Goal: Find specific page/section: Find specific page/section

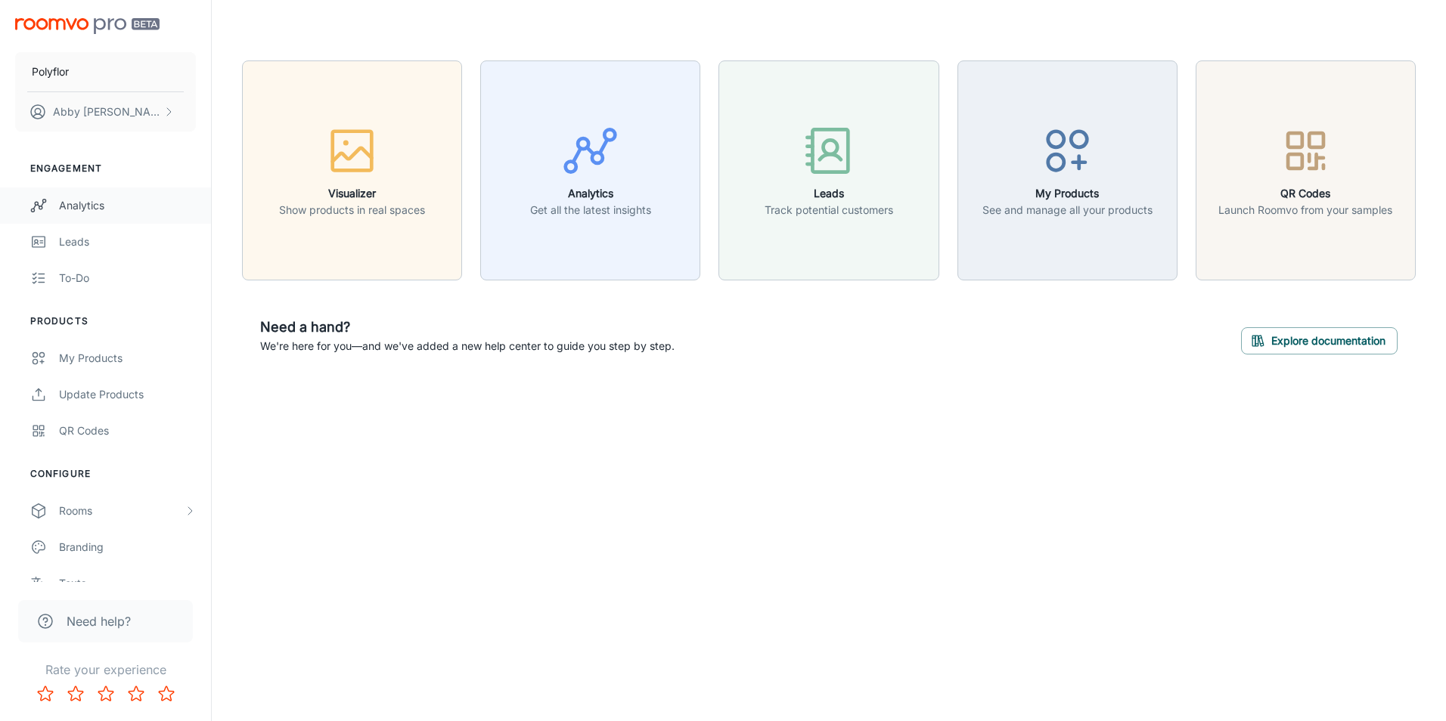
click at [81, 206] on div "Analytics" at bounding box center [127, 205] width 137 height 17
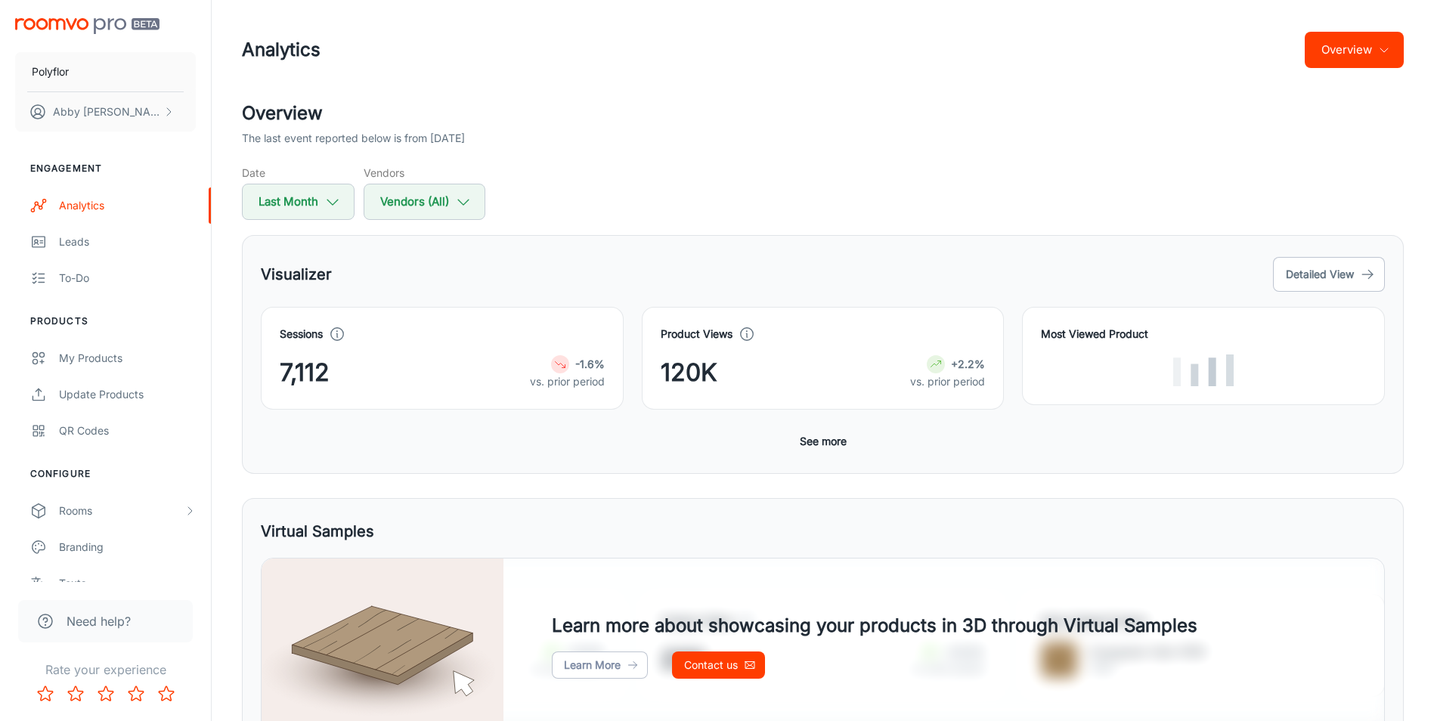
click at [1327, 47] on button "Overview" at bounding box center [1354, 50] width 99 height 36
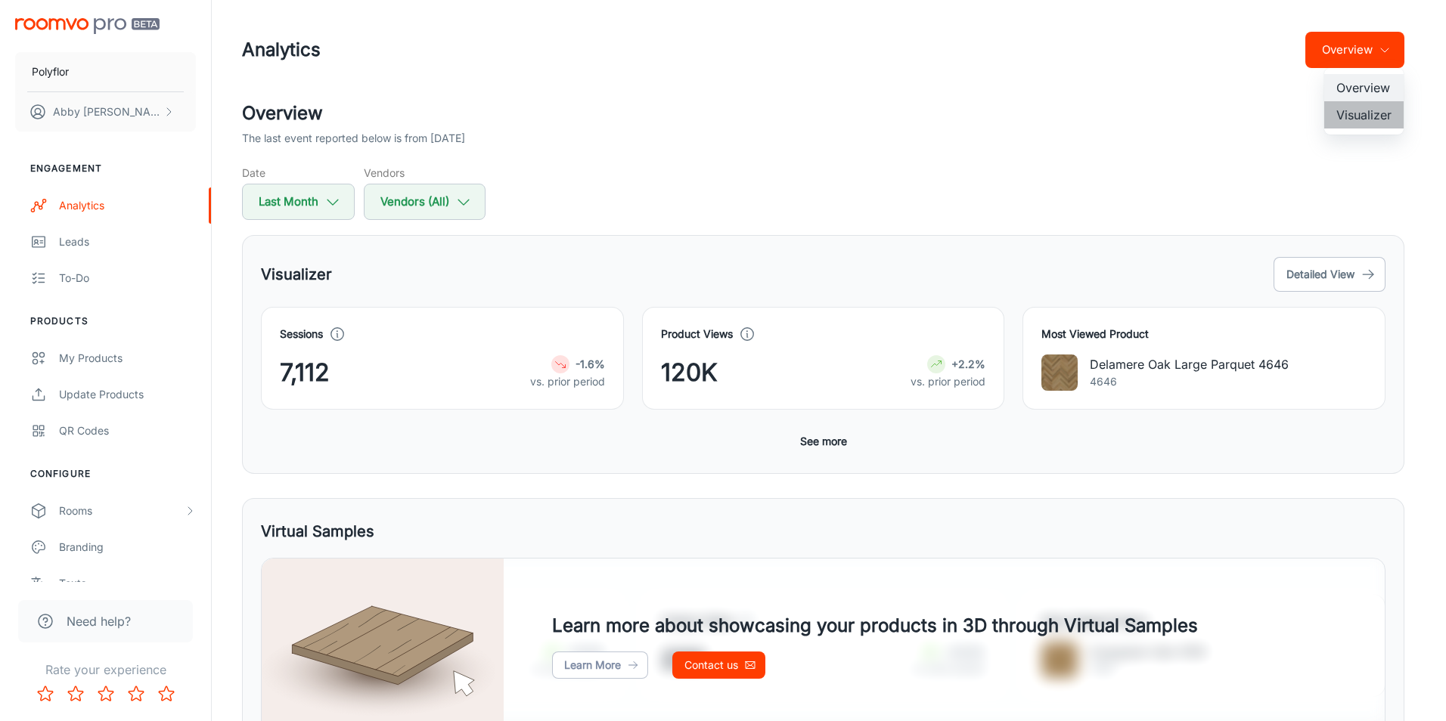
click at [1344, 107] on li "Visualizer" at bounding box center [1363, 114] width 79 height 27
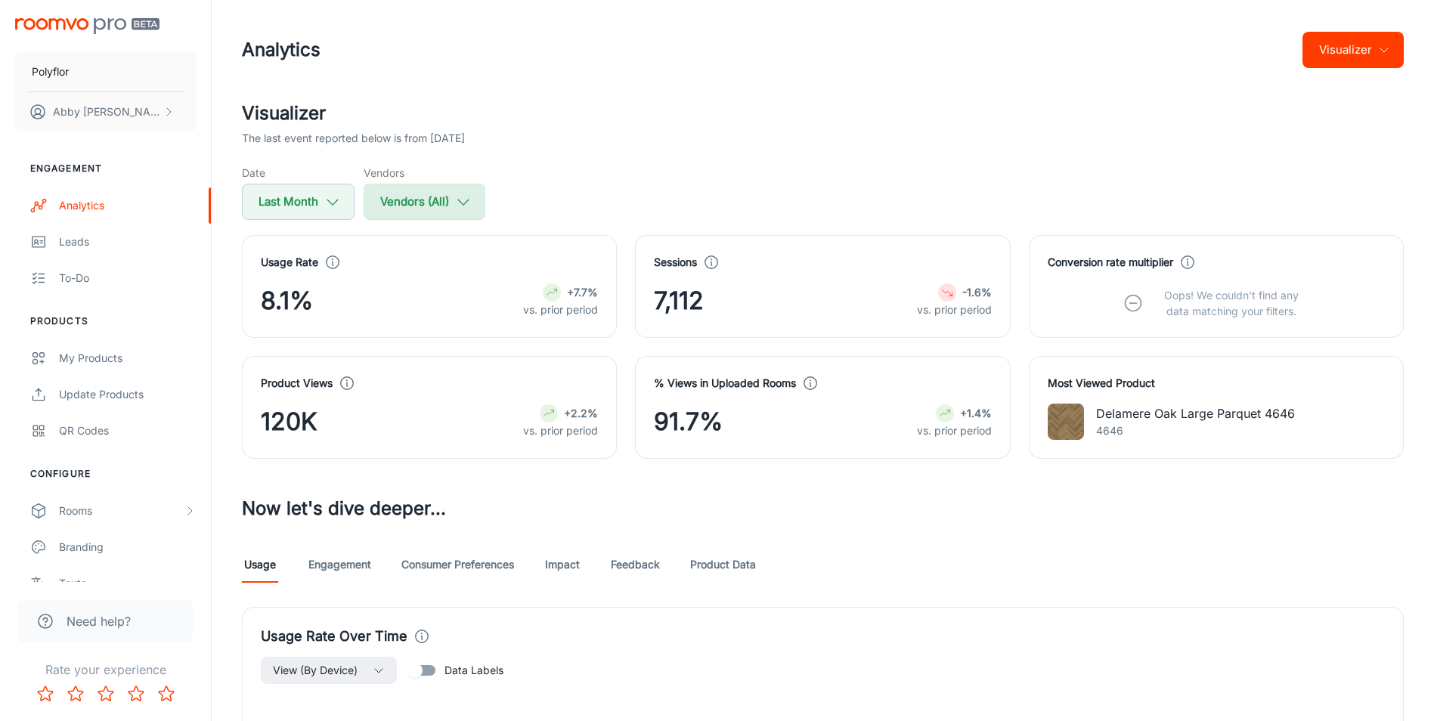
click at [414, 188] on button "Vendors (All)" at bounding box center [425, 202] width 122 height 36
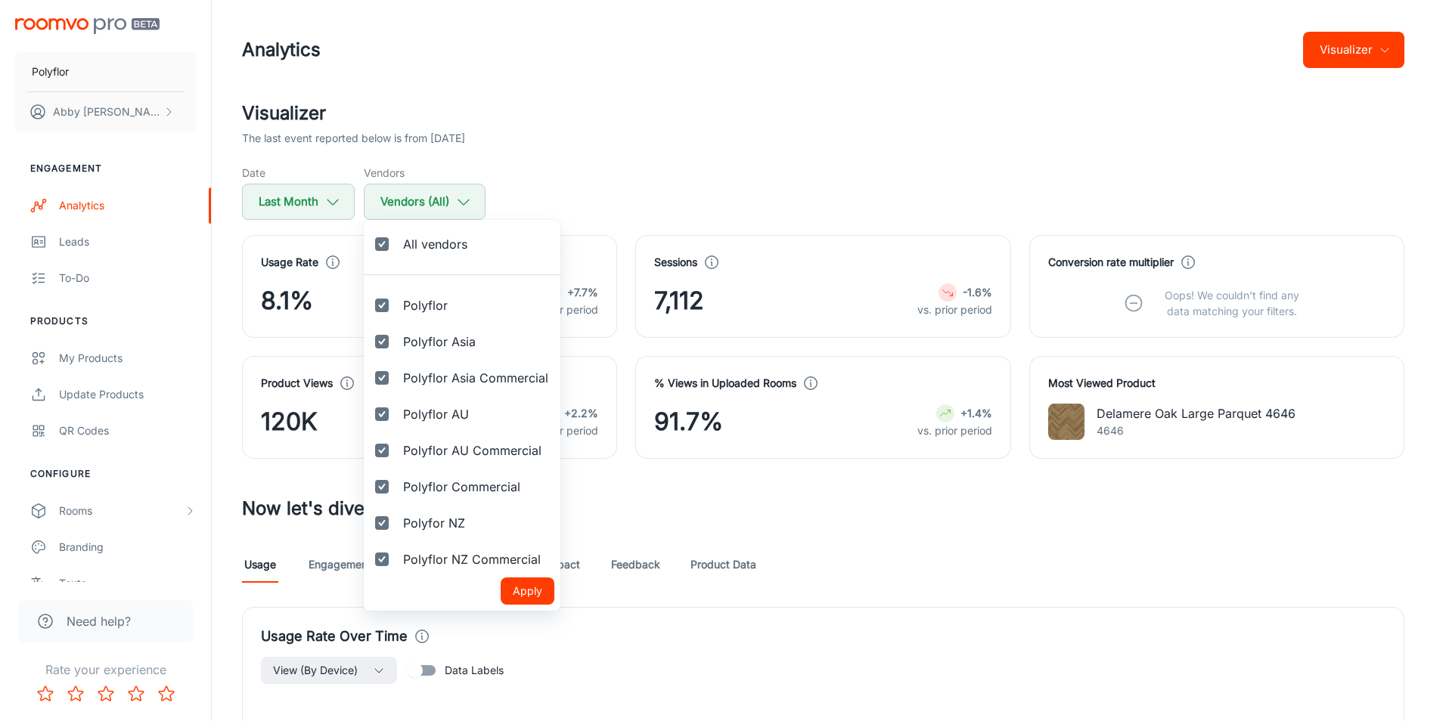
click at [379, 245] on input "All vendors" at bounding box center [382, 244] width 30 height 30
checkbox input "false"
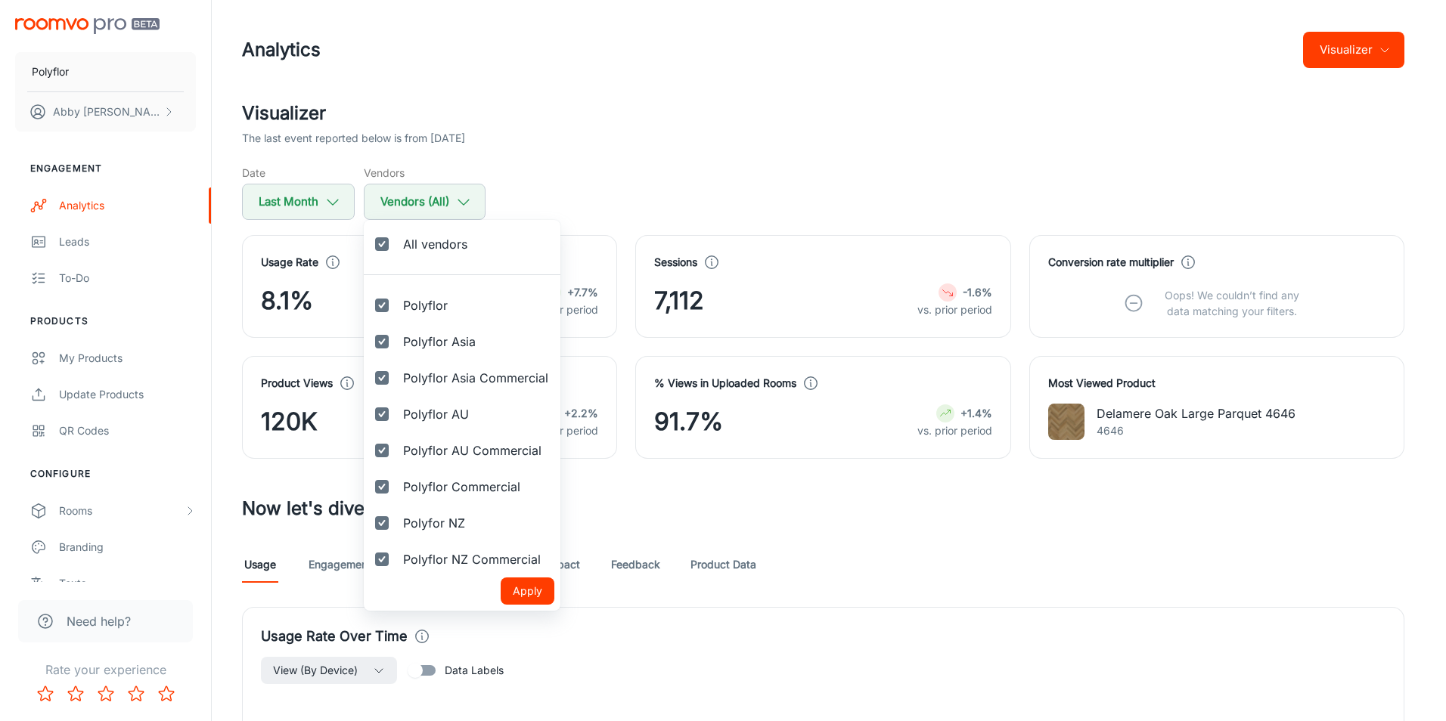
checkbox input "false"
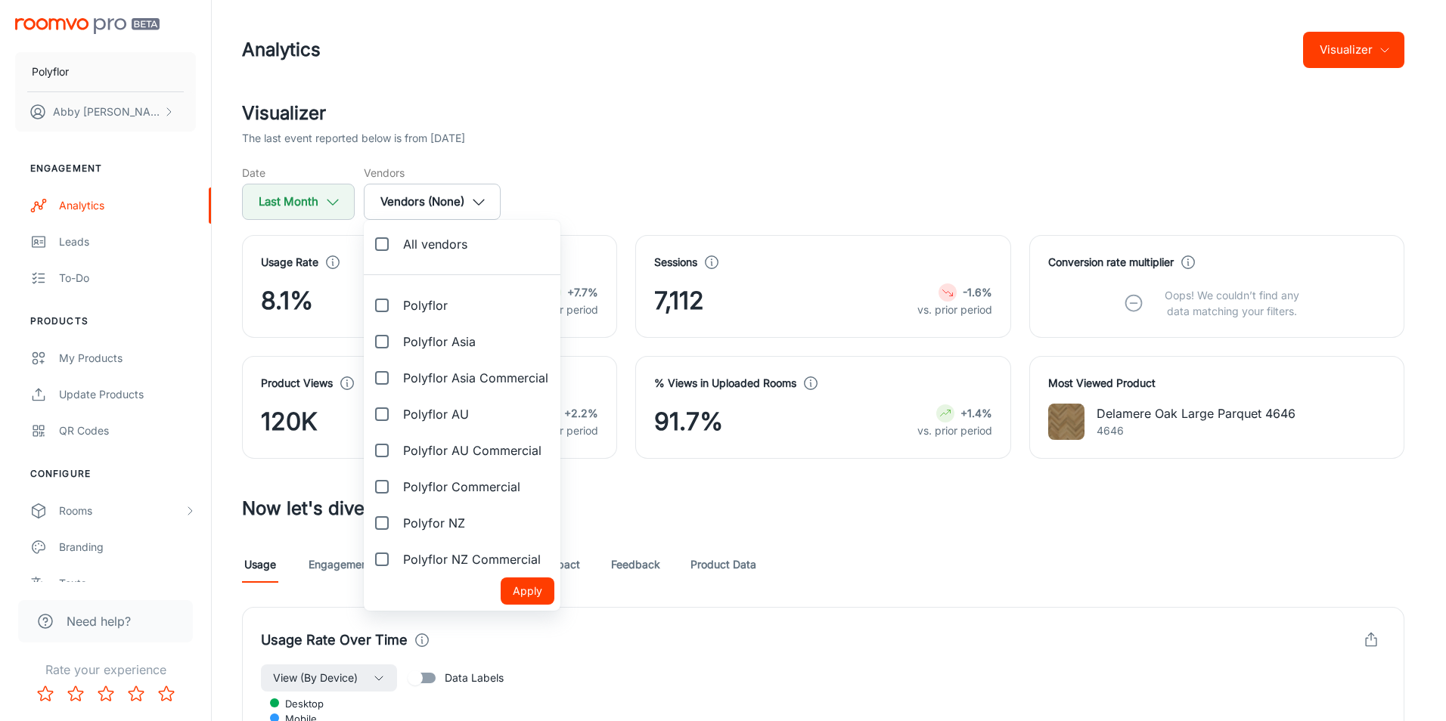
click at [383, 453] on input "Polyflor AU Commercial" at bounding box center [382, 451] width 30 height 30
checkbox input "true"
click at [529, 583] on button "Apply" at bounding box center [528, 591] width 54 height 27
checkbox input "false"
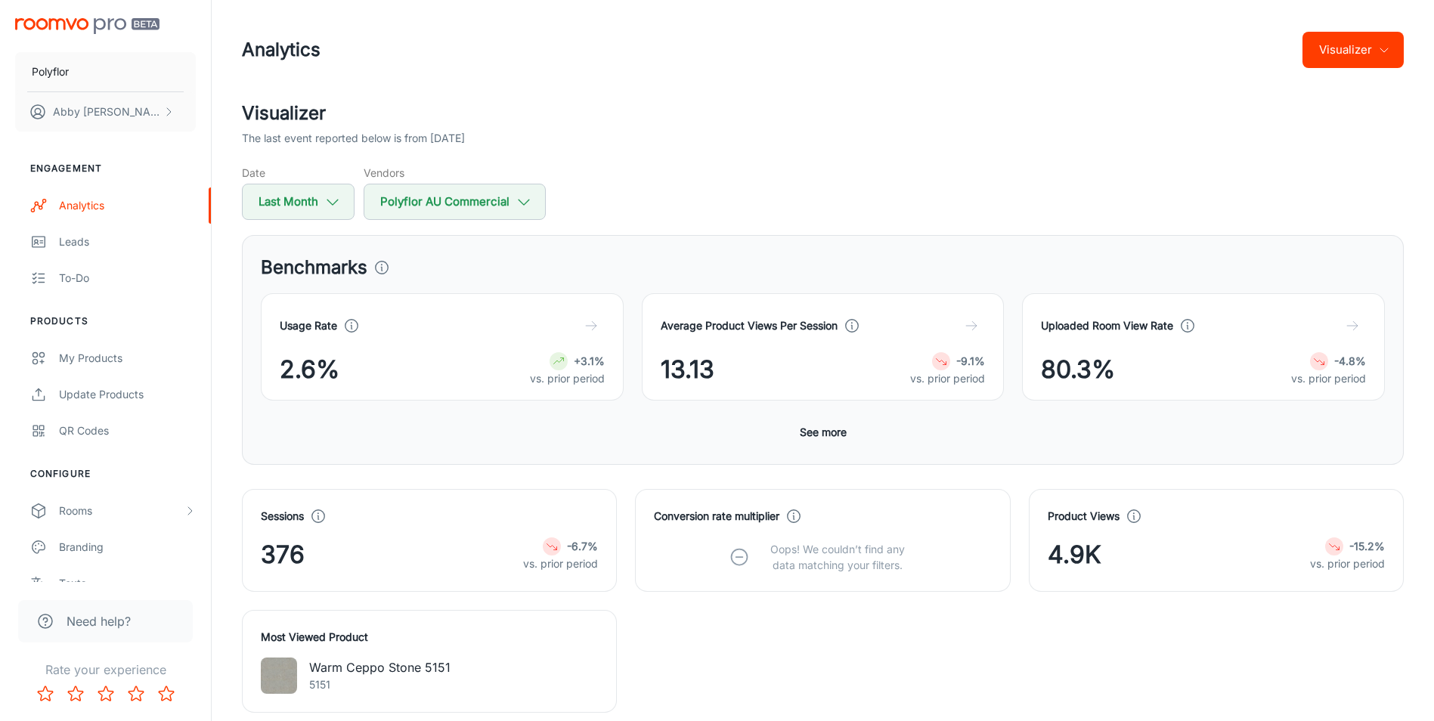
click at [1355, 36] on button "Visualizer" at bounding box center [1353, 50] width 101 height 36
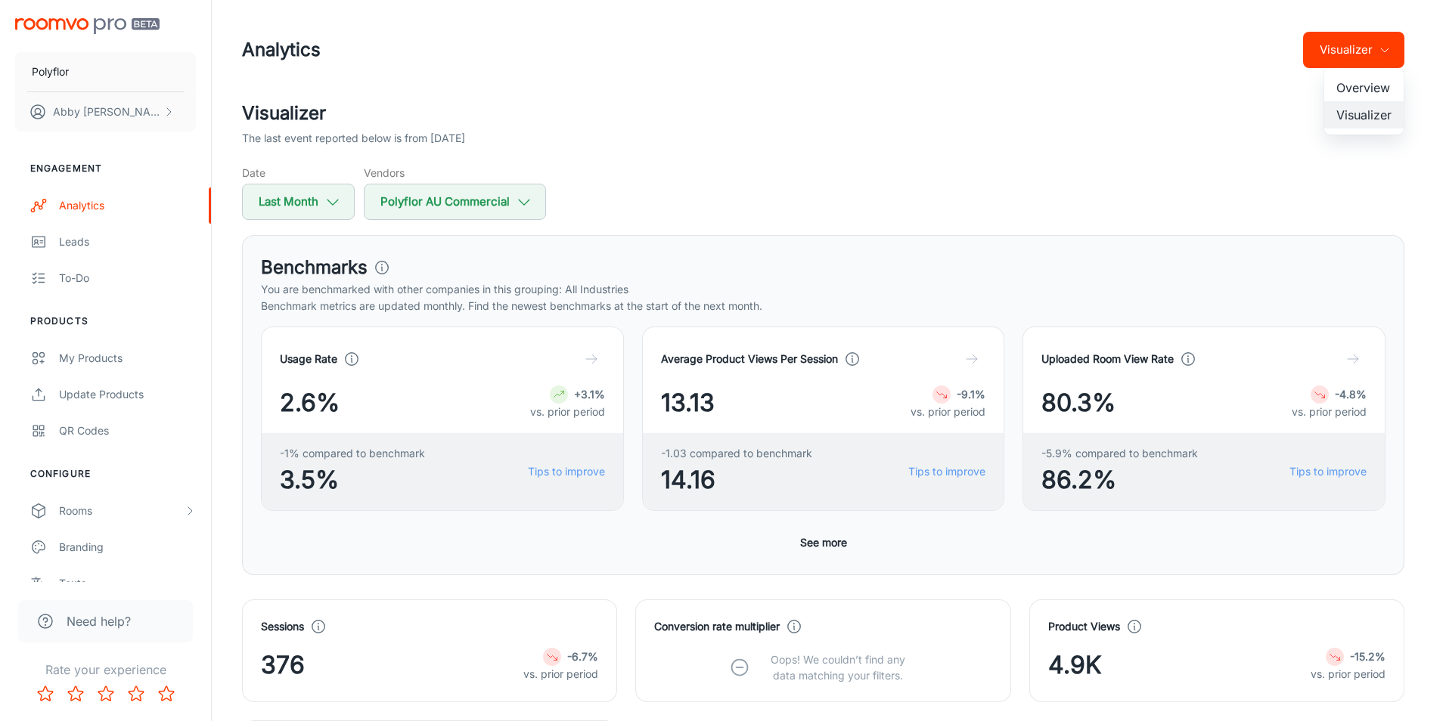
click at [1355, 76] on li "Overview" at bounding box center [1363, 87] width 79 height 27
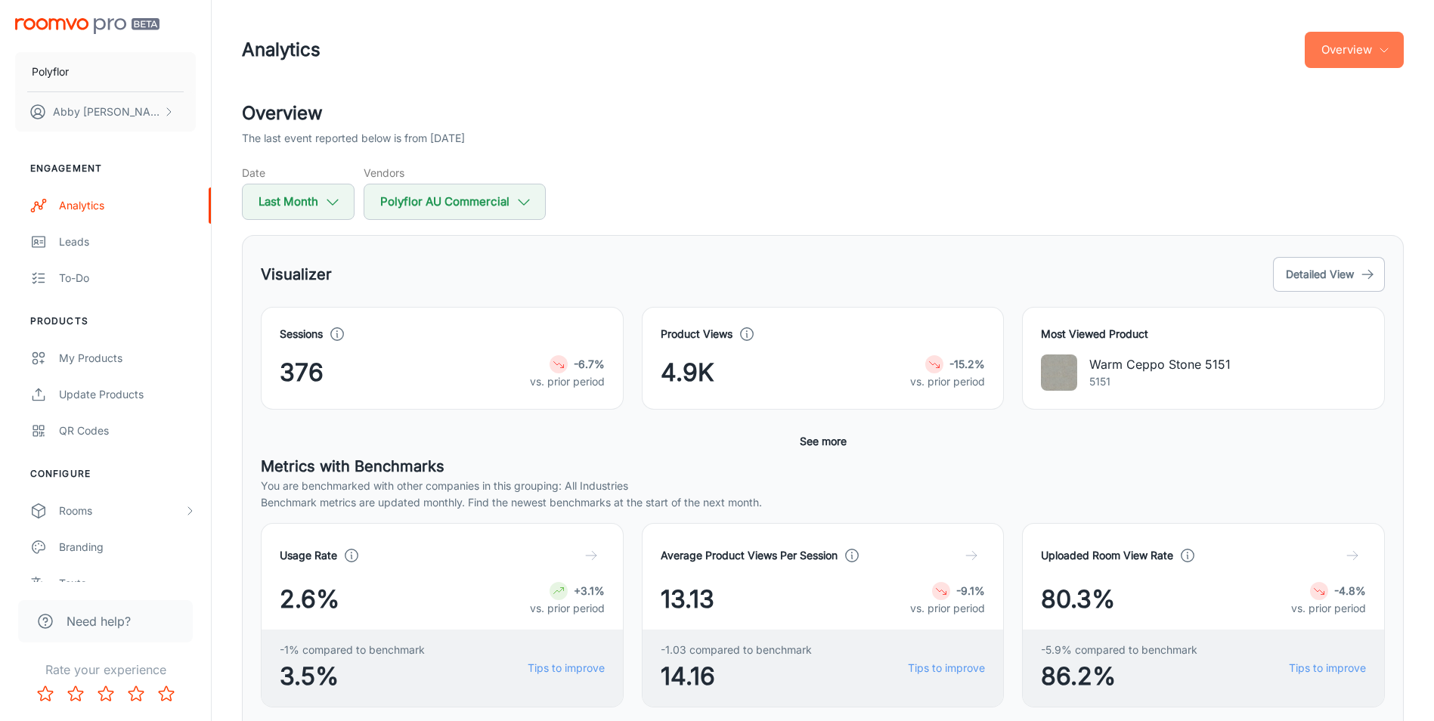
click at [1344, 58] on button "Overview" at bounding box center [1354, 50] width 99 height 36
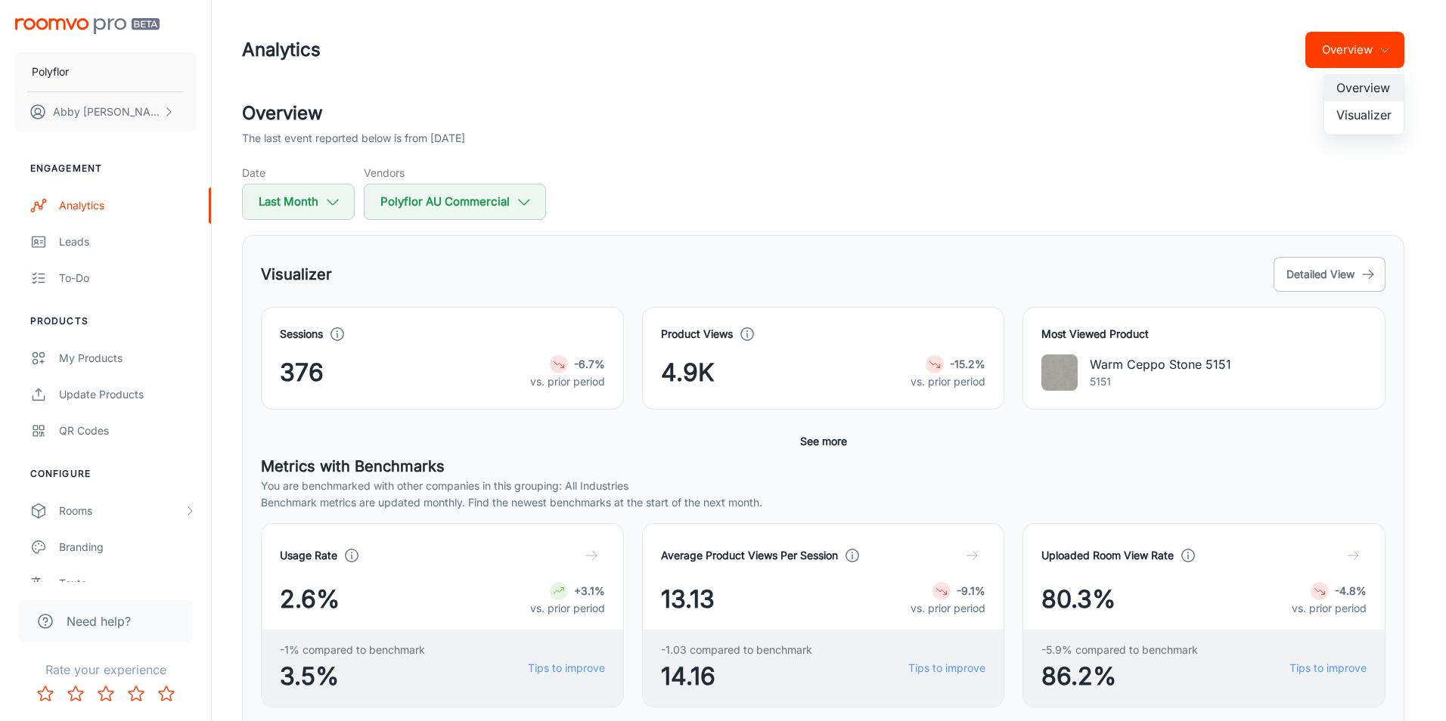
click at [1342, 113] on li "Visualizer" at bounding box center [1363, 114] width 79 height 27
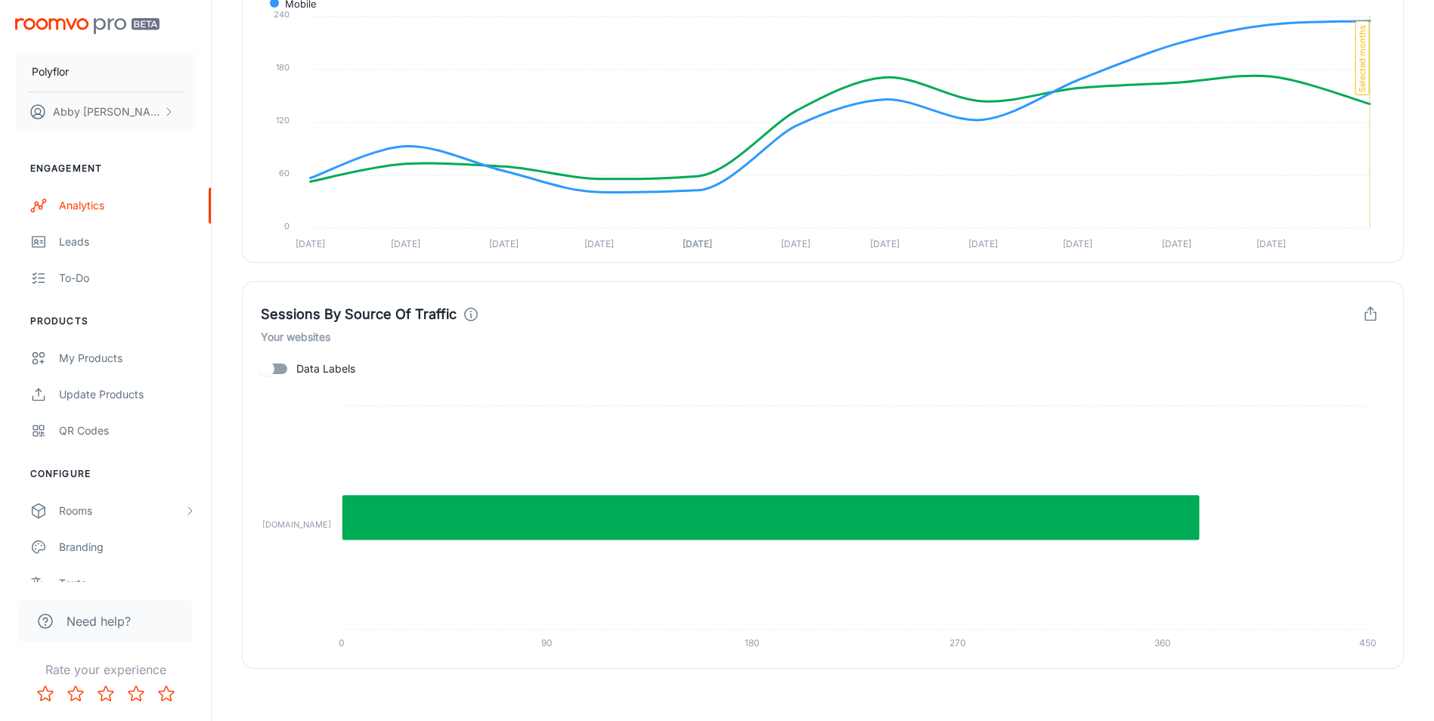
scroll to position [1478, 0]
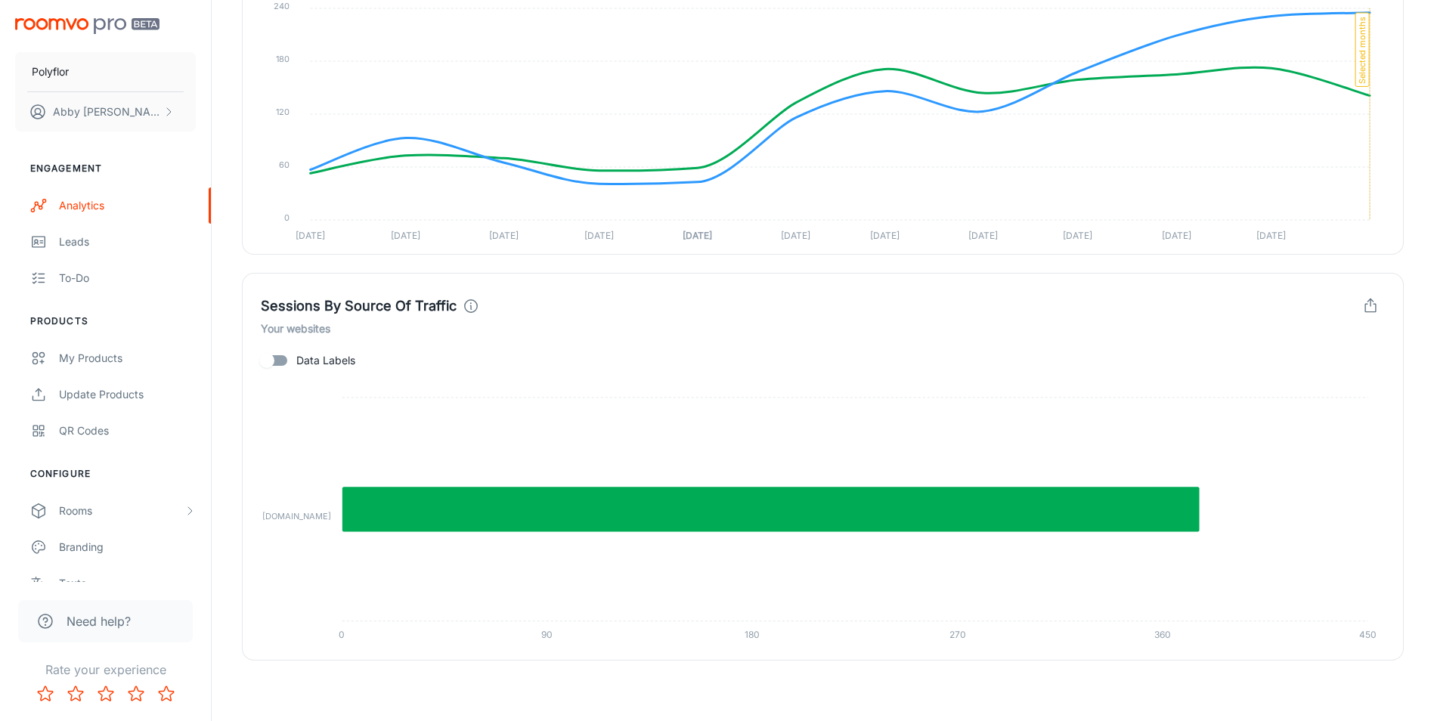
click at [76, 26] on img "scrollable content" at bounding box center [87, 26] width 144 height 16
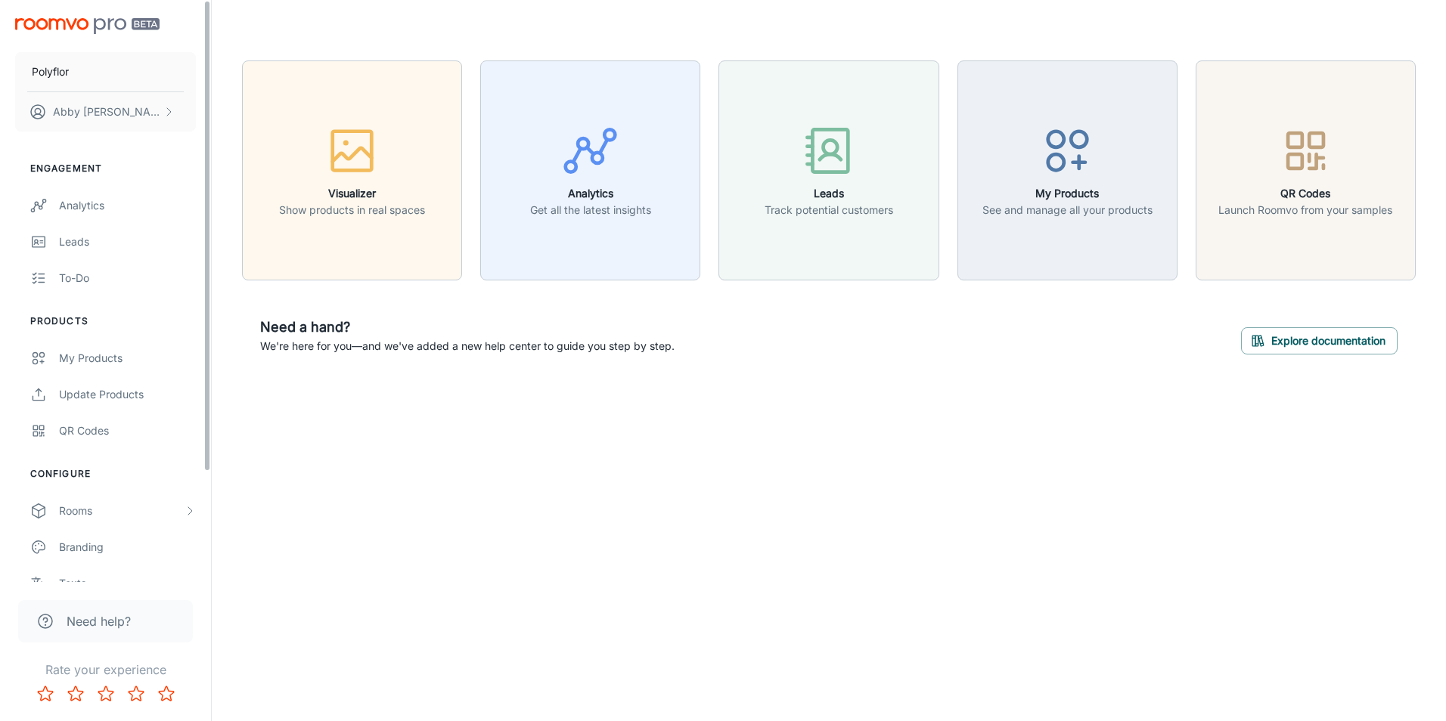
click at [133, 182] on ul "Engagement Analytics Leads To-do" at bounding box center [105, 229] width 211 height 135
